Goal: Use online tool/utility: Utilize a website feature to perform a specific function

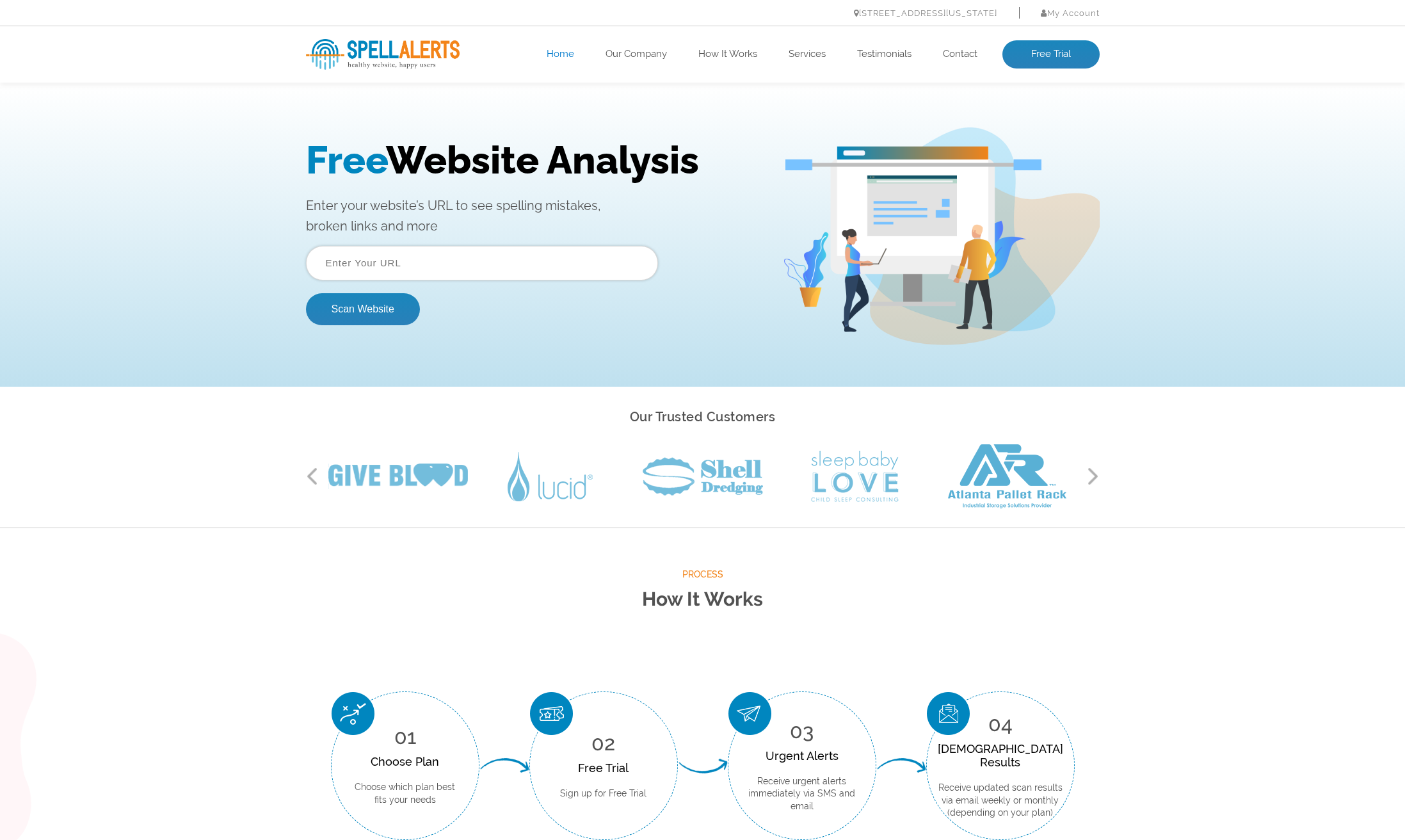
click at [339, 267] on input "text" at bounding box center [482, 263] width 352 height 34
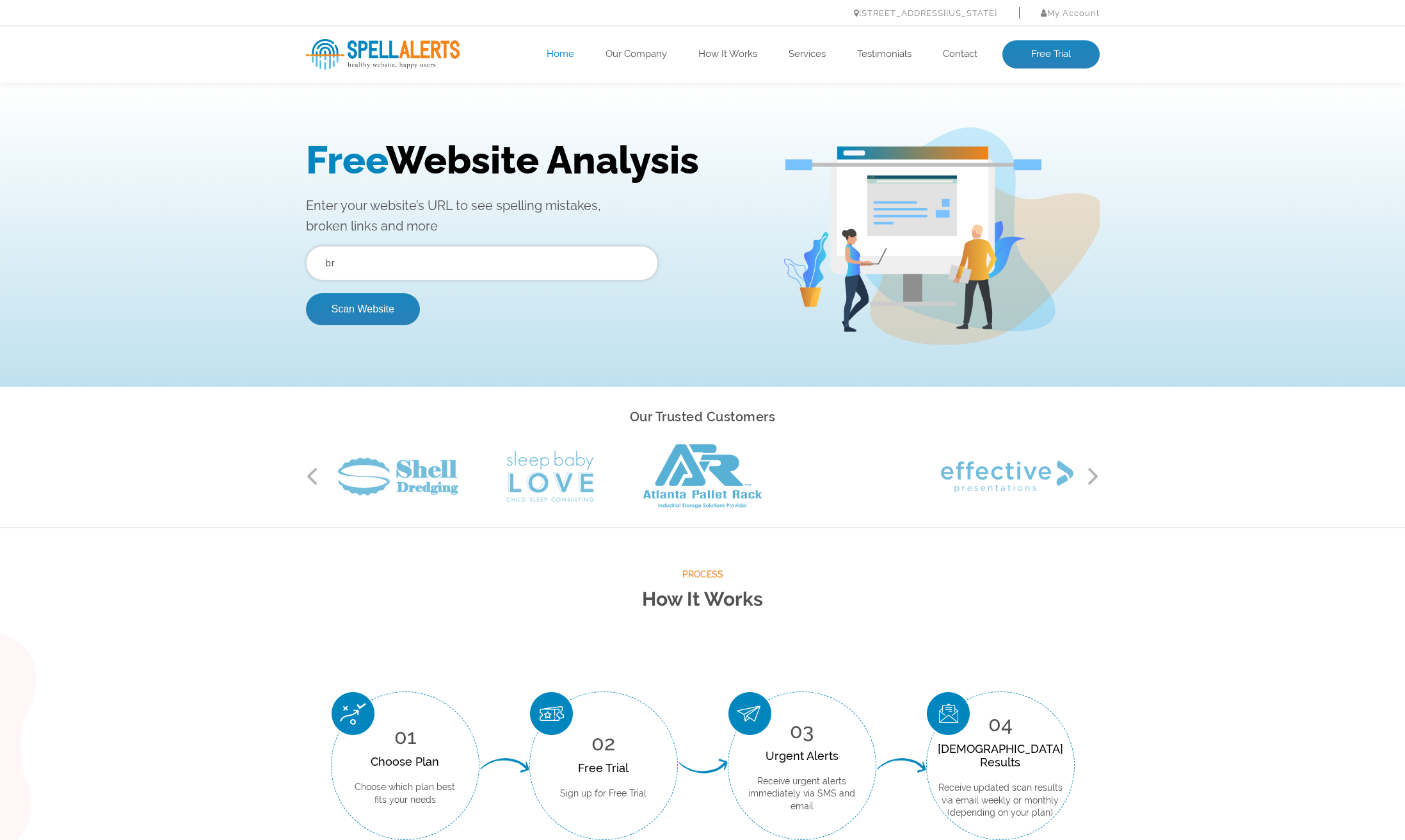
type input "b"
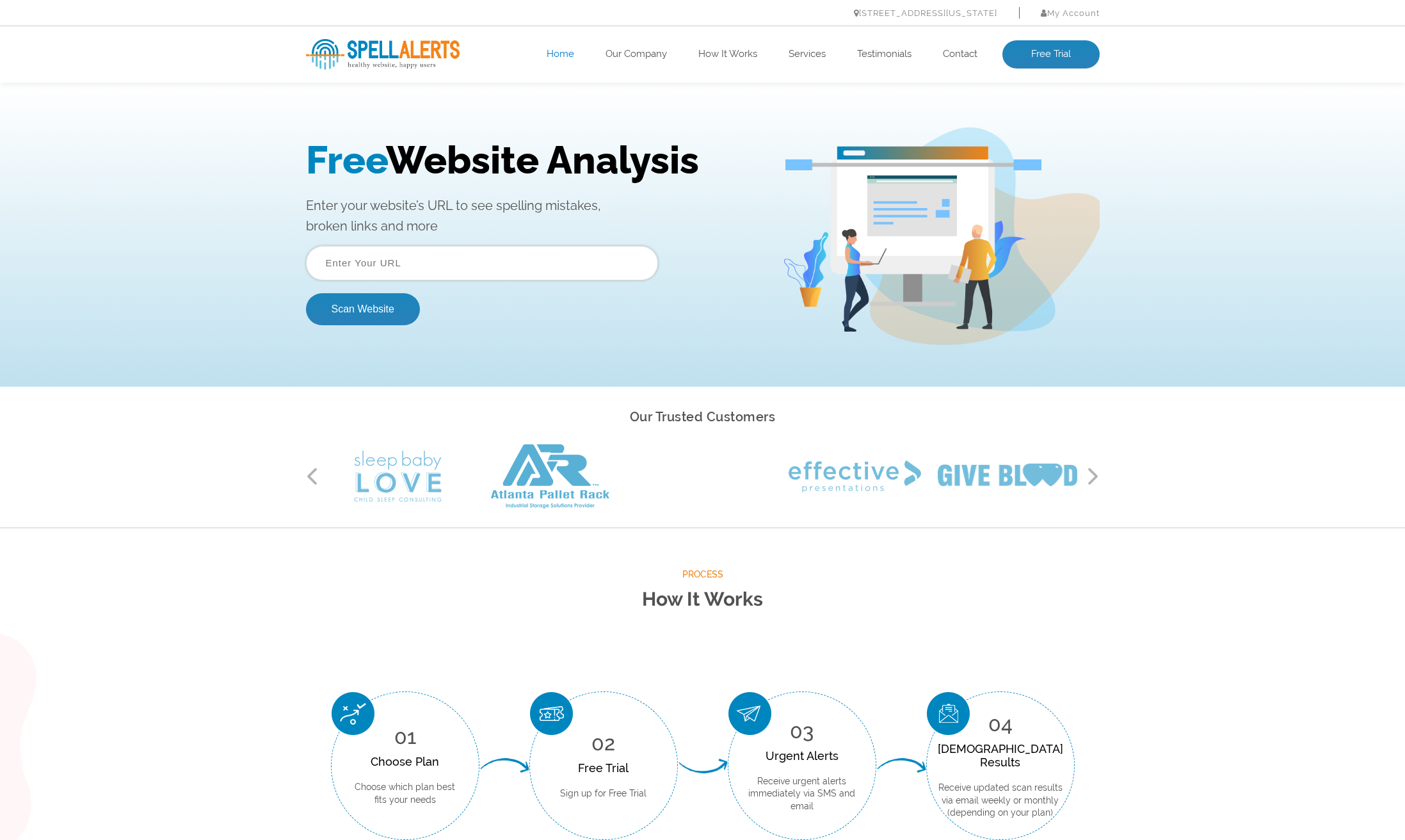
scroll to position [0, 1]
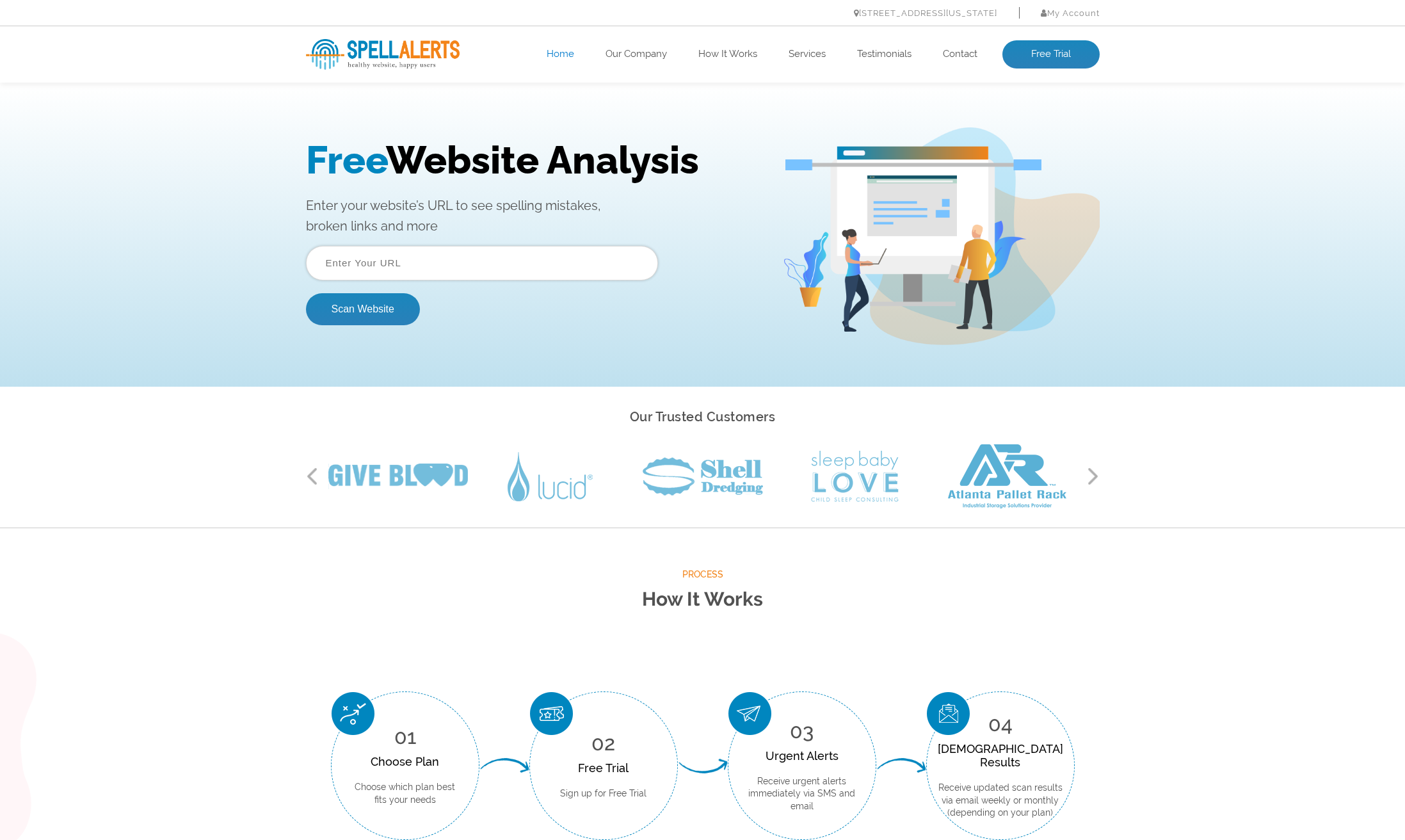
click at [183, 22] on div "[STREET_ADDRESS][US_STATE] My Account Log In" at bounding box center [702, 13] width 1405 height 27
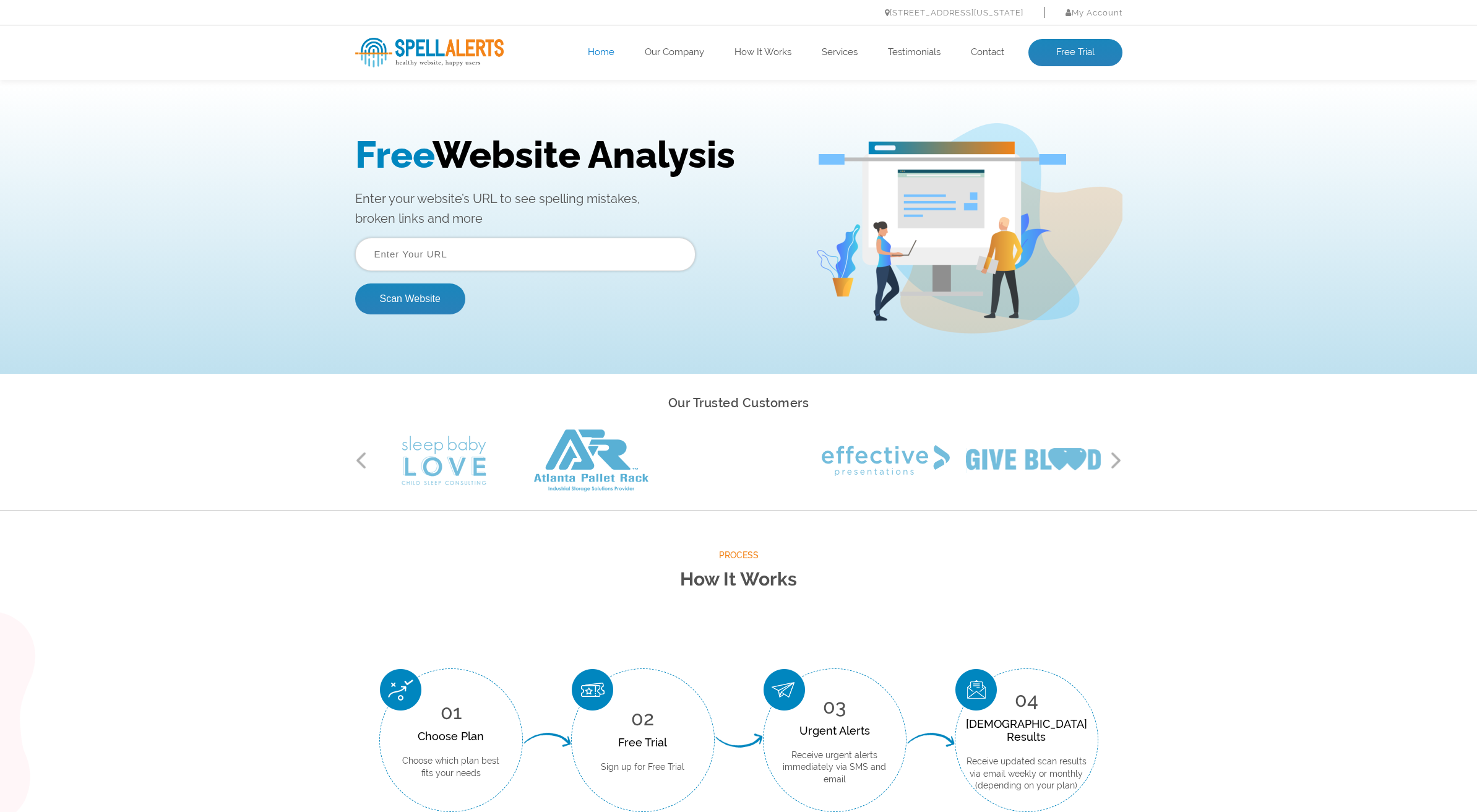
click at [410, 253] on input "text" at bounding box center [525, 254] width 340 height 33
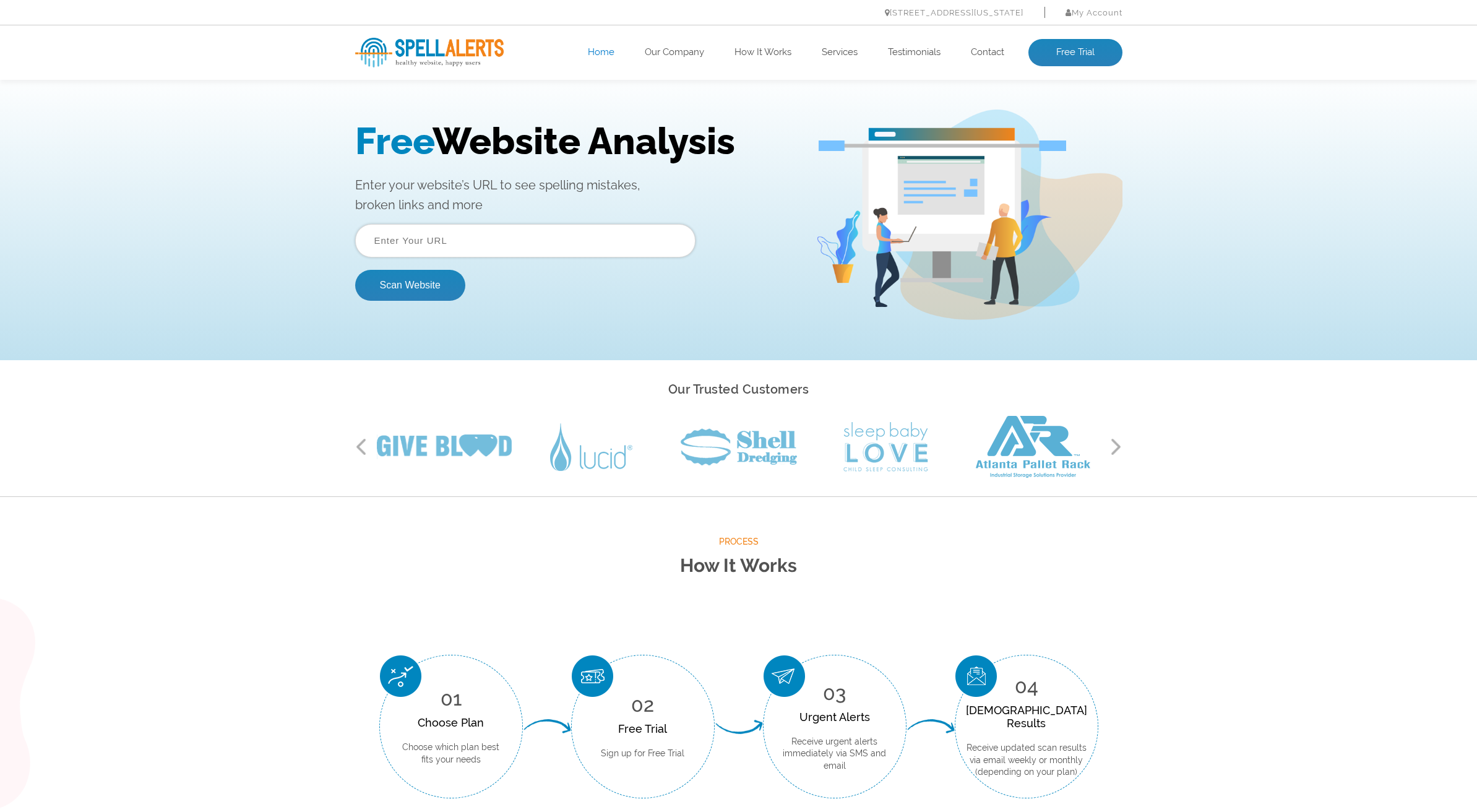
scroll to position [10, 0]
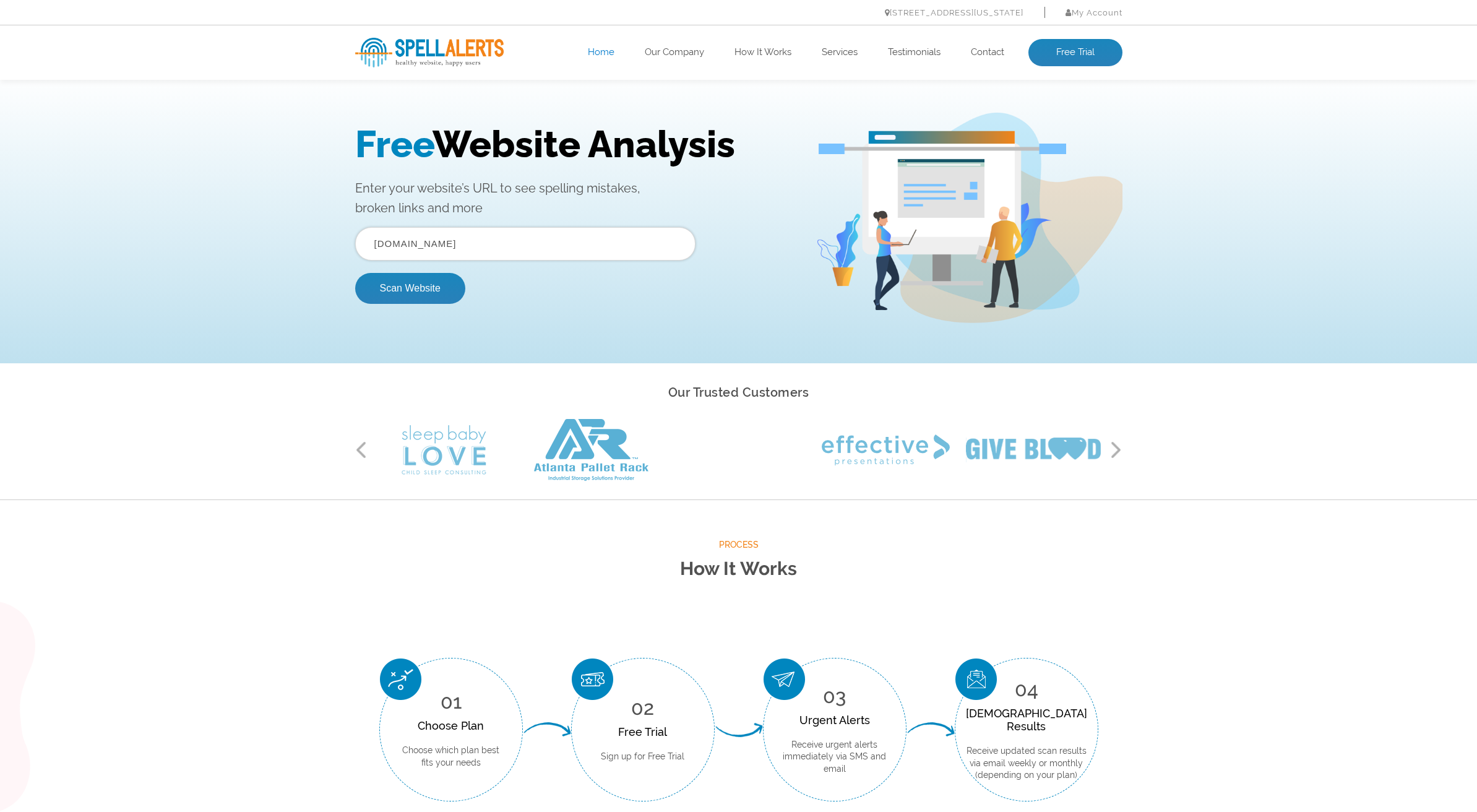
type input "brandizing.co"
click at [410, 288] on button "Scan Website" at bounding box center [410, 288] width 110 height 31
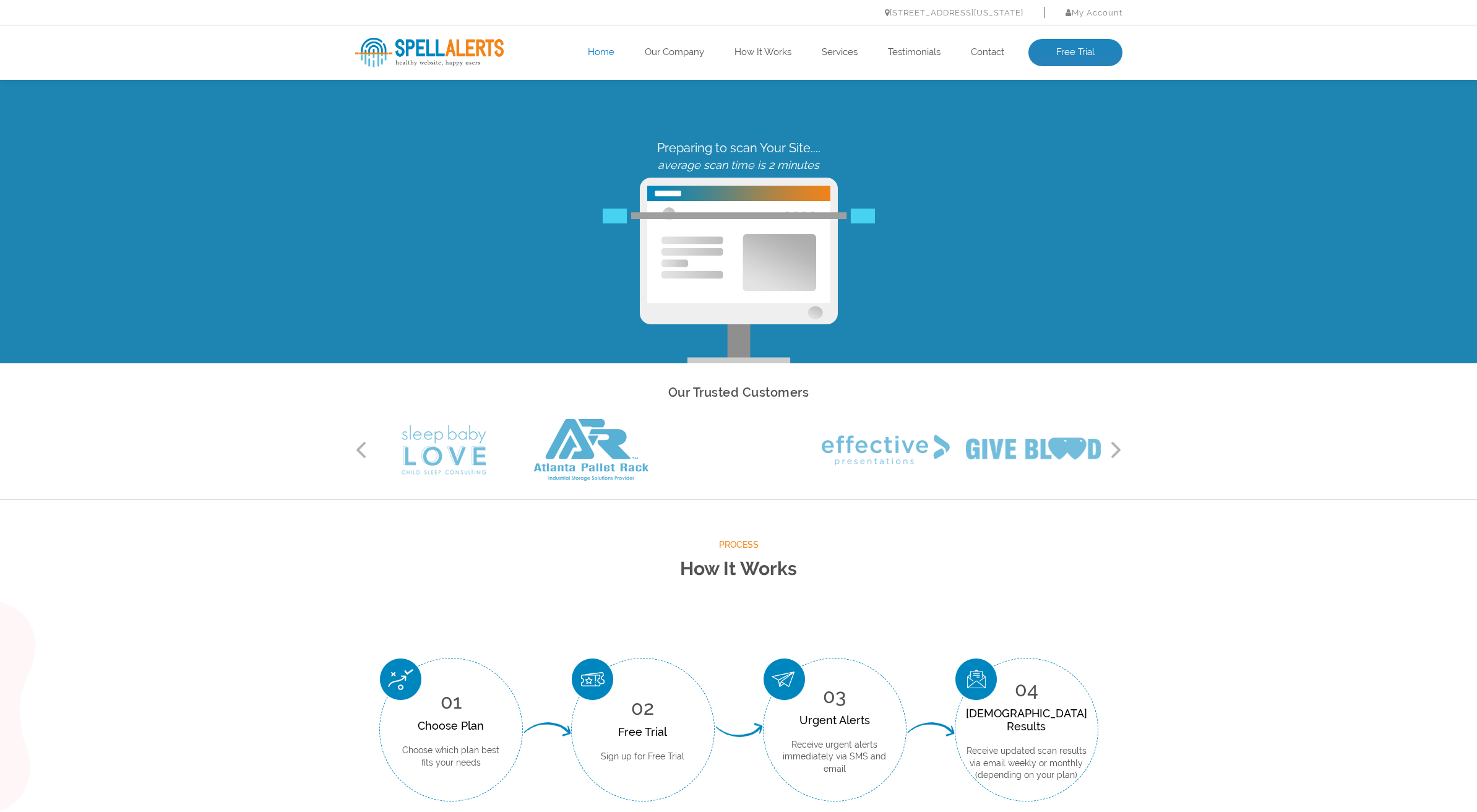
scroll to position [0, 0]
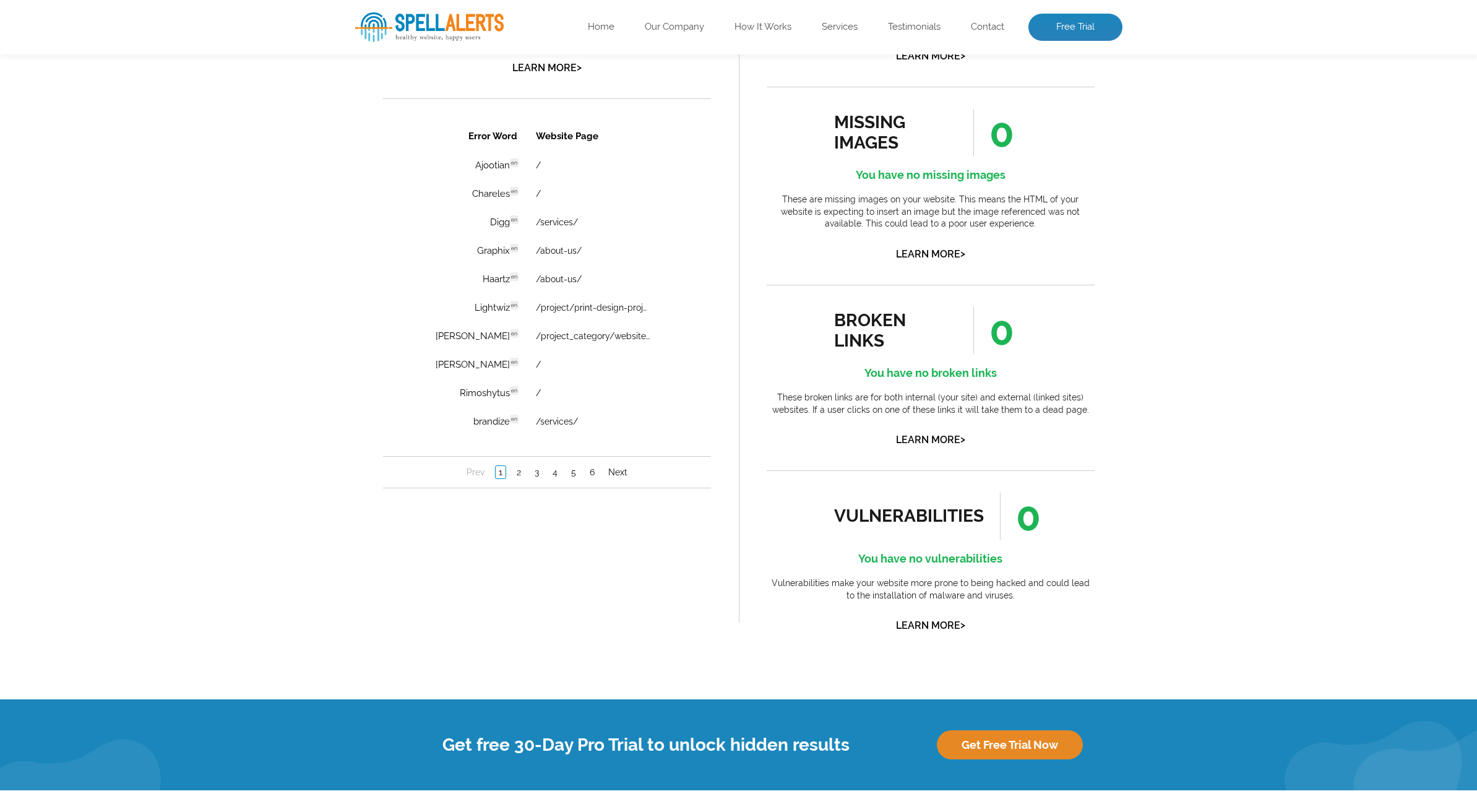
scroll to position [845, 0]
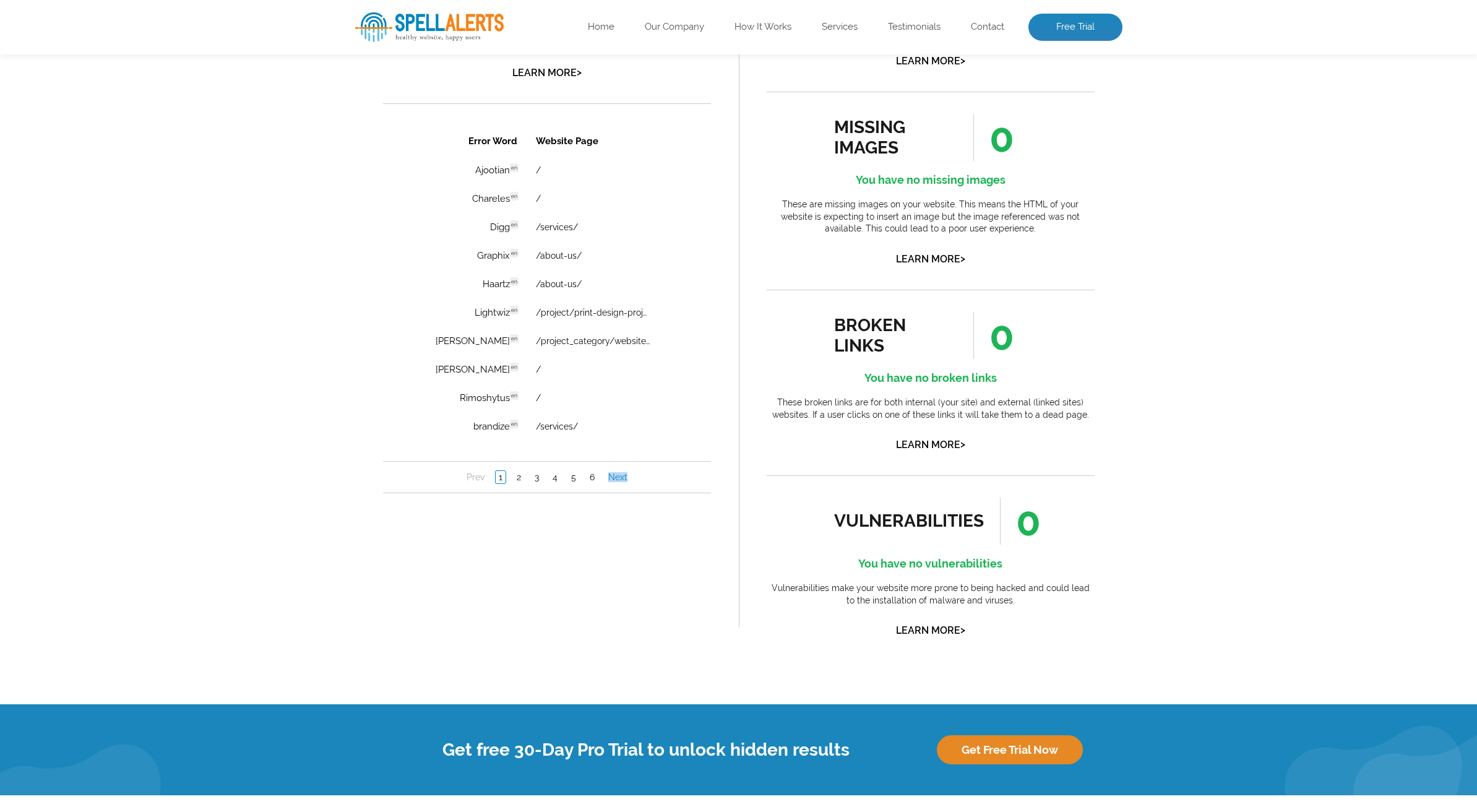
click at [616, 476] on link "Next" at bounding box center [617, 477] width 26 height 12
drag, startPoint x: 921, startPoint y: 599, endPoint x: 539, endPoint y: 478, distance: 400.7
click at [539, 478] on link "3" at bounding box center [536, 477] width 10 height 12
